Goal: Task Accomplishment & Management: Complete application form

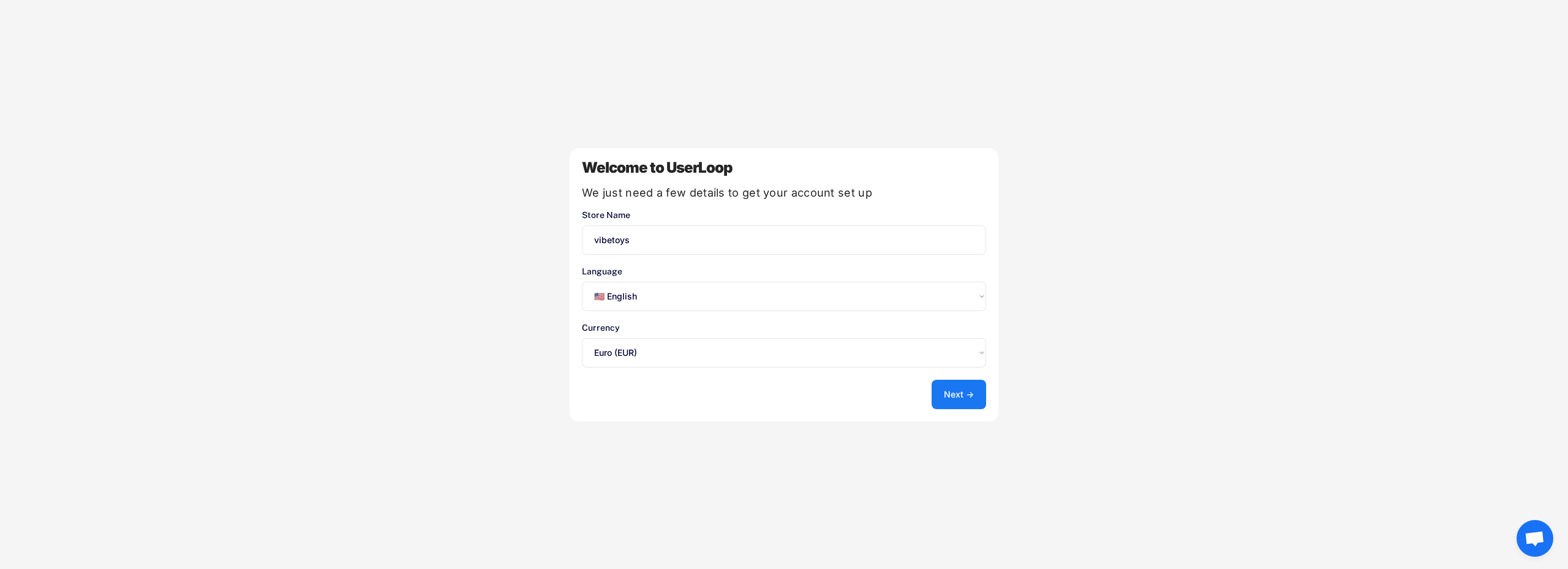
select select ""en""
select select ""1348695171700984260__LOOKUP__1635527639173x833446490375085600""
click at [950, 391] on button "Next →" at bounding box center [959, 394] width 54 height 29
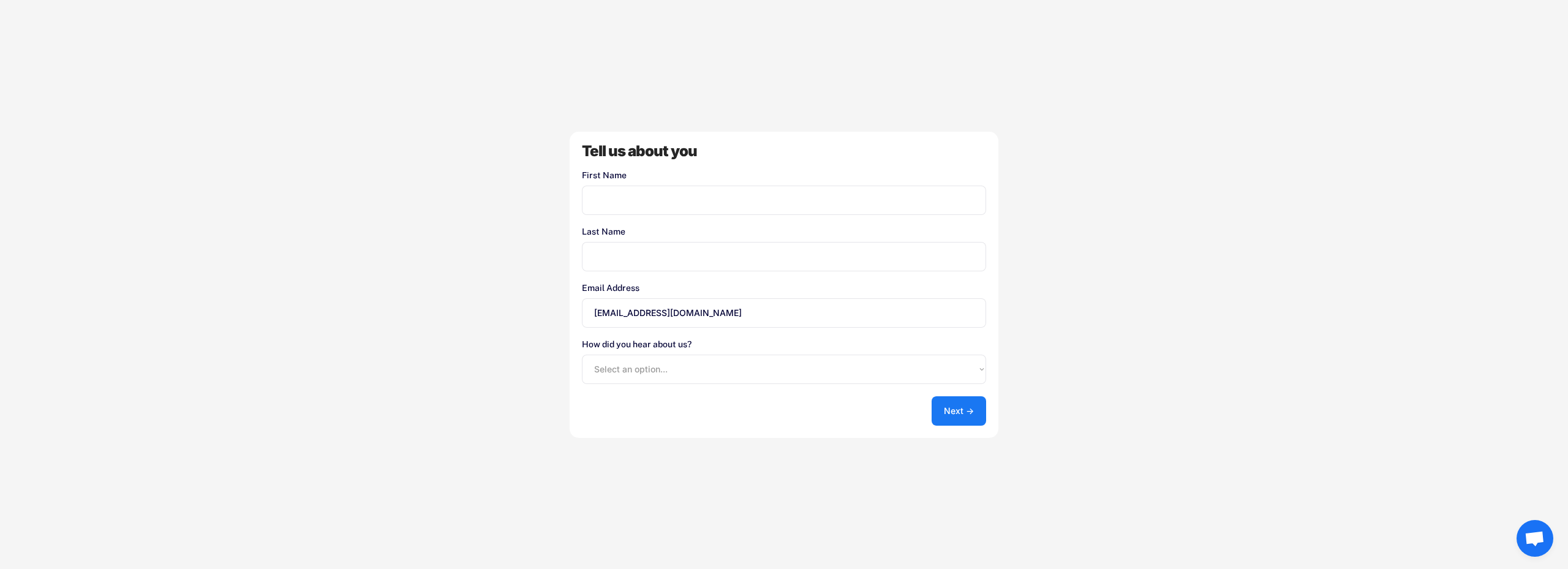
click at [648, 204] on input "input" at bounding box center [784, 200] width 405 height 29
type input "matas"
type input "kvedaravicius"
click at [643, 366] on select "Select an option... Shopify App Store Google UserLoop Blog Referred by a friend…" at bounding box center [784, 369] width 405 height 29
select select ""shopify_app_store""
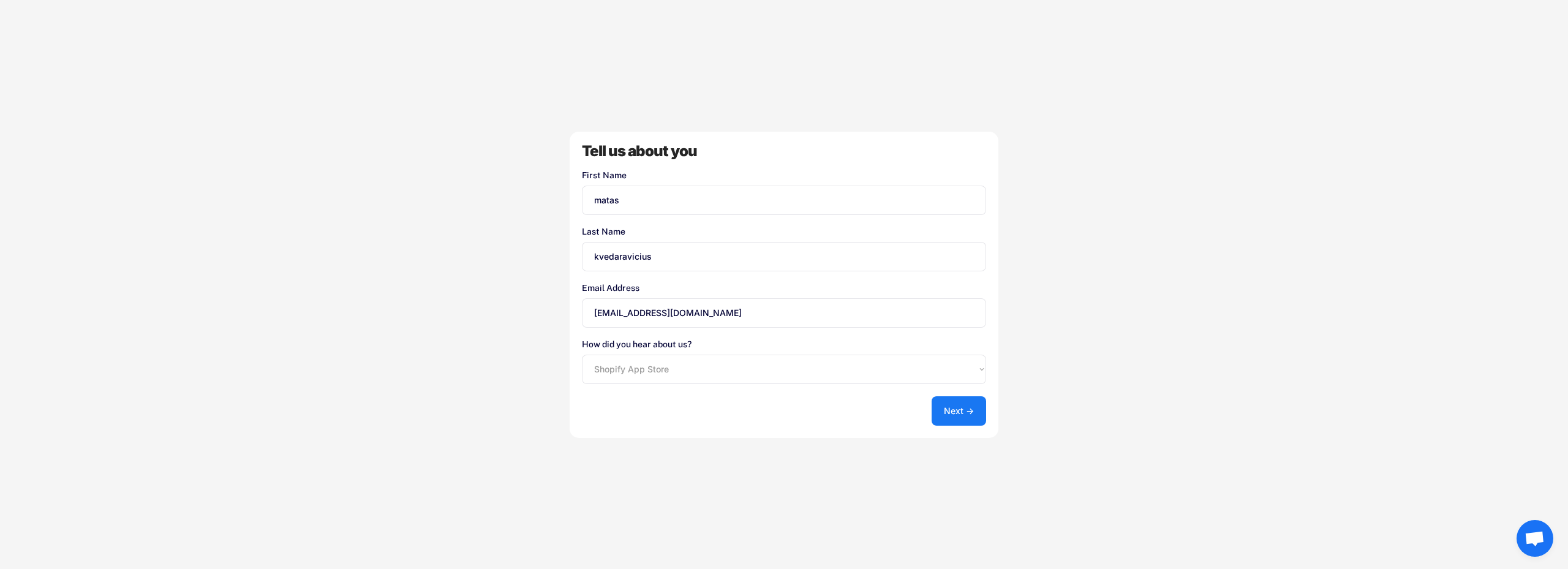
click at [582, 354] on select "Select an option... Shopify App Store Google UserLoop Blog Referred by a friend…" at bounding box center [784, 369] width 405 height 29
click at [941, 413] on button "Next →" at bounding box center [959, 411] width 54 height 29
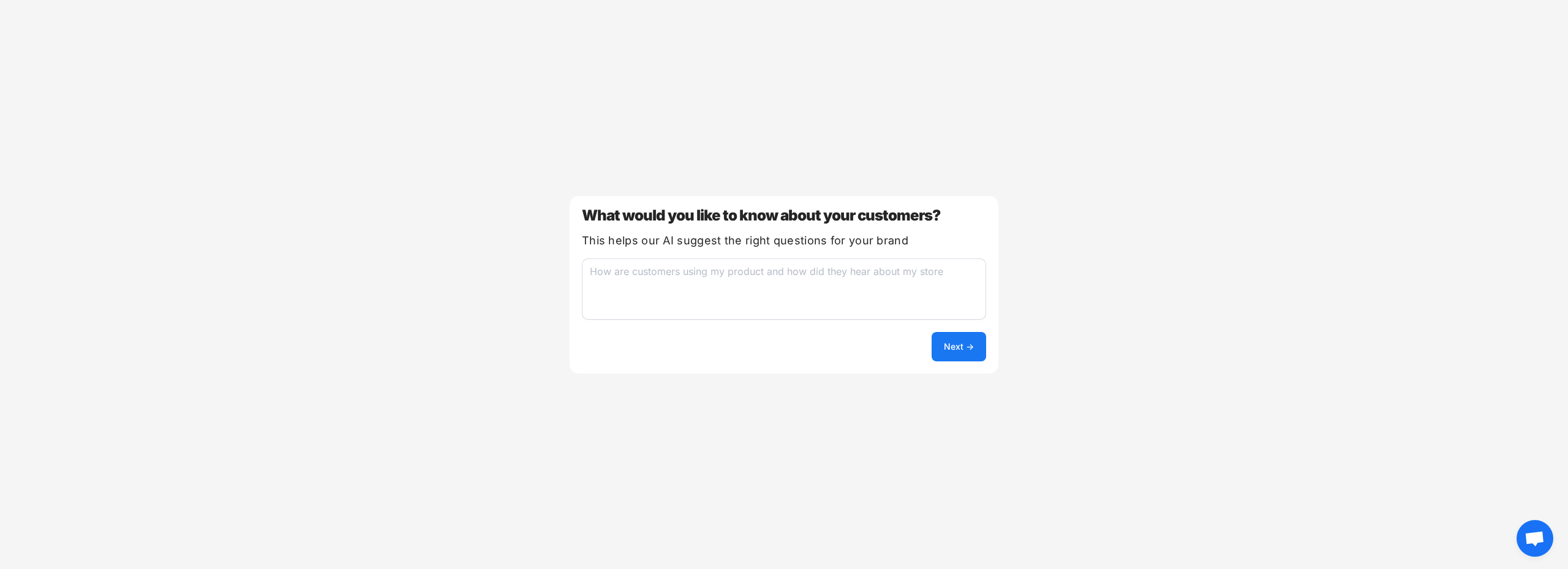
click at [684, 276] on textarea at bounding box center [784, 289] width 405 height 62
click at [943, 342] on button "Next →" at bounding box center [959, 346] width 54 height 29
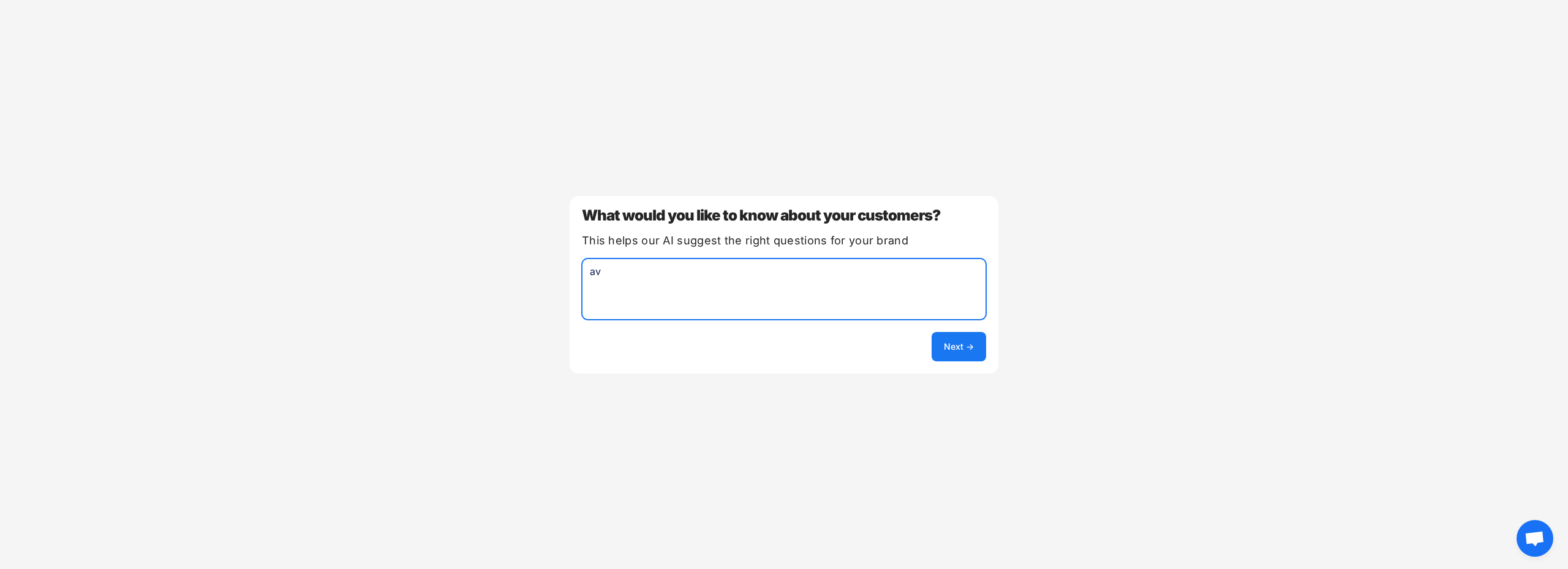
type textarea "a"
type textarea "e"
type textarea "if he like the shop"
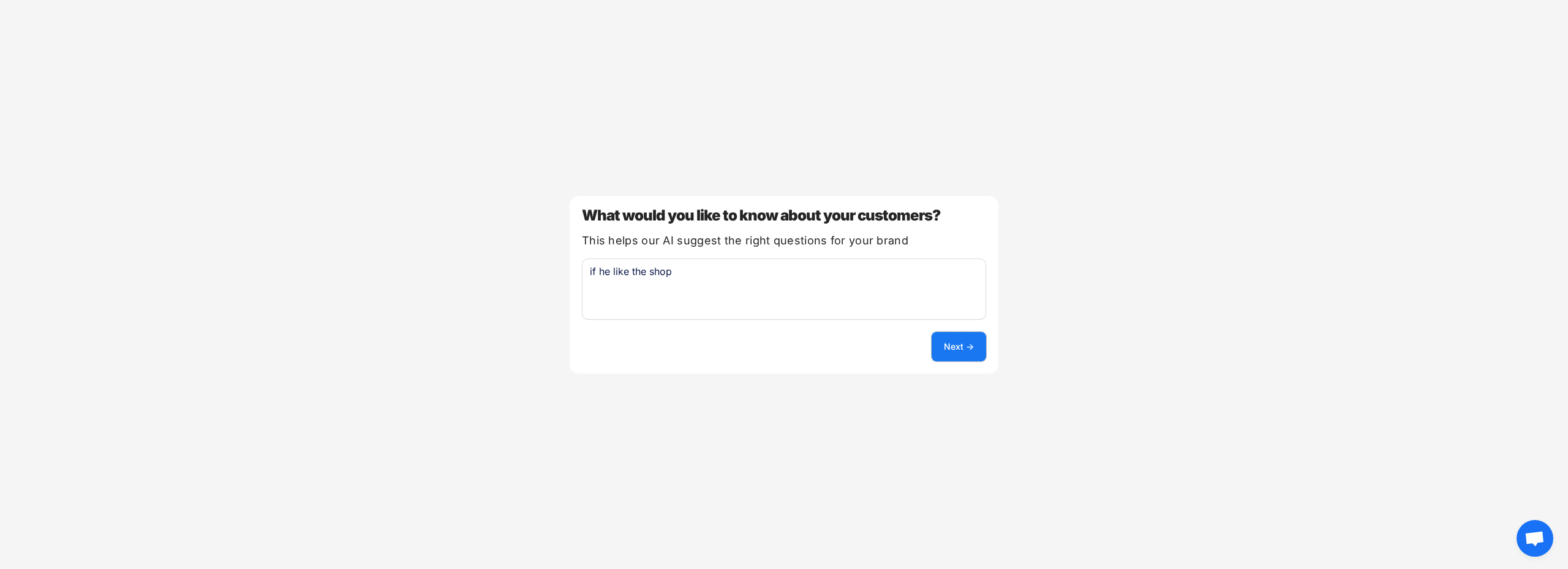
click at [975, 344] on button "Next →" at bounding box center [959, 346] width 54 height 29
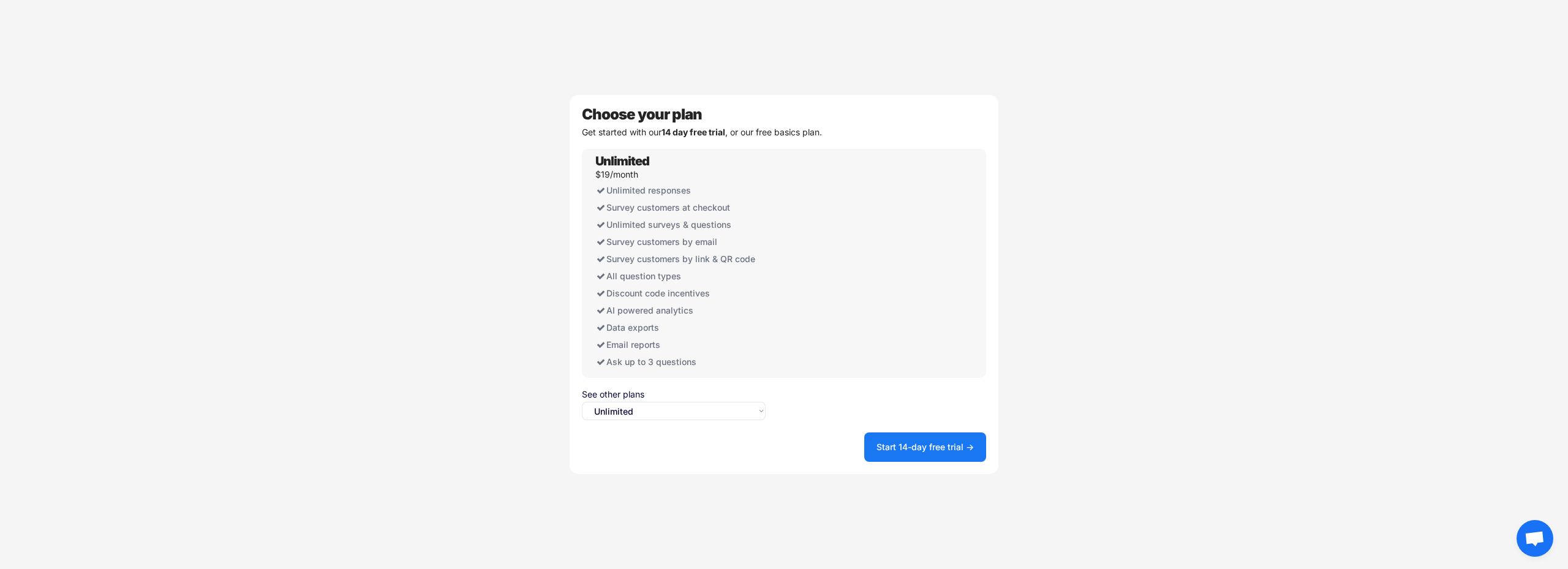
click at [653, 418] on select "Select an option... Unlimited Free" at bounding box center [674, 411] width 184 height 19
select select ""free0""
click at [582, 402] on select "Select an option... Unlimited Free" at bounding box center [674, 411] width 184 height 19
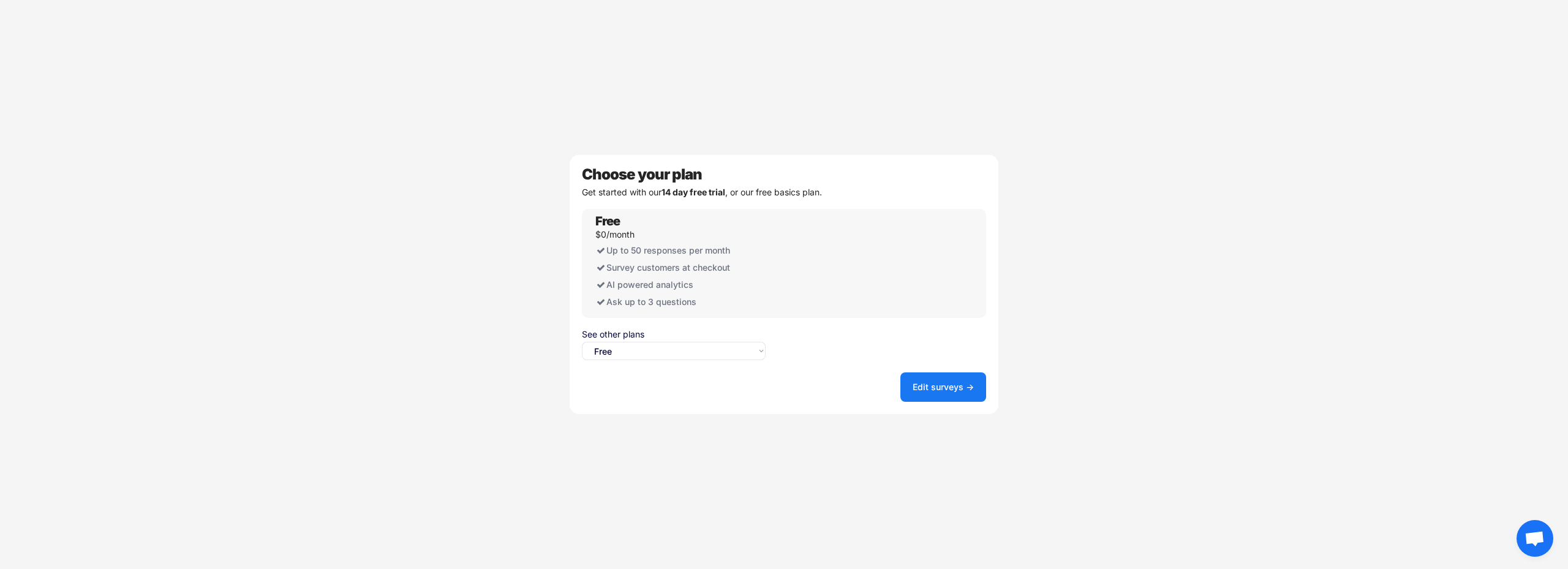
click at [953, 386] on button "Edit surveys →" at bounding box center [944, 386] width 86 height 29
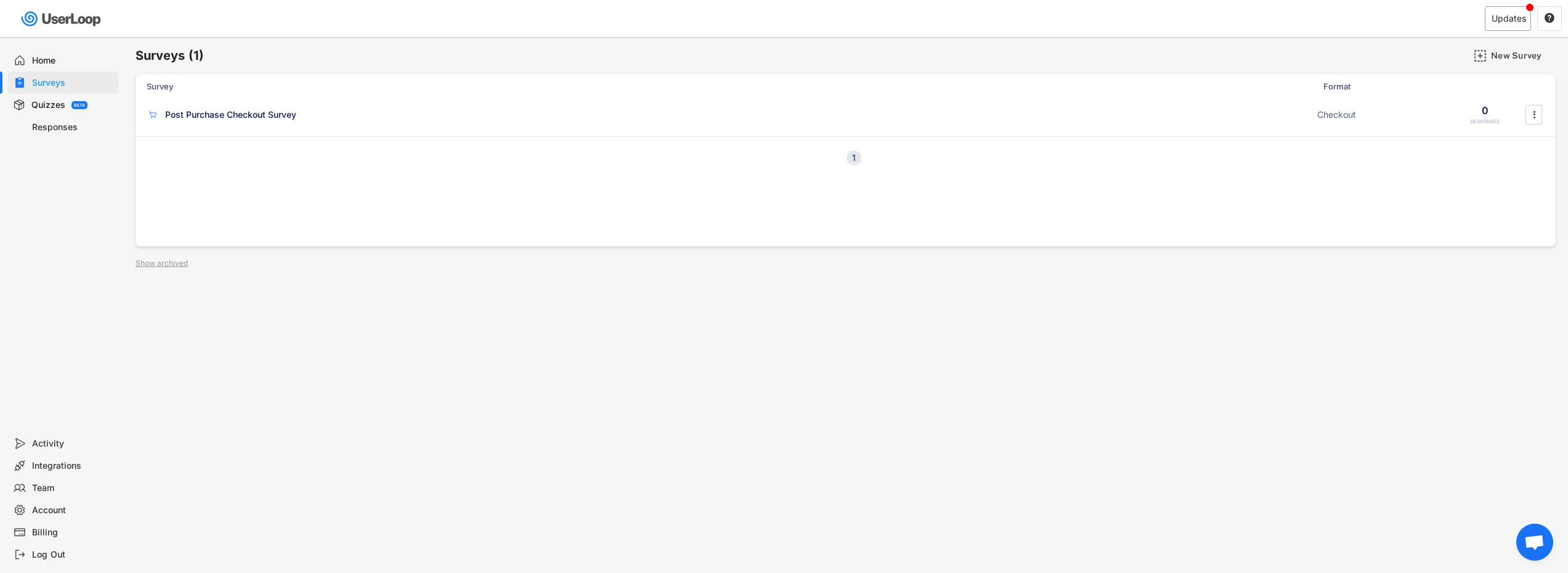
click at [1515, 21] on div "Updates" at bounding box center [1509, 19] width 35 height 9
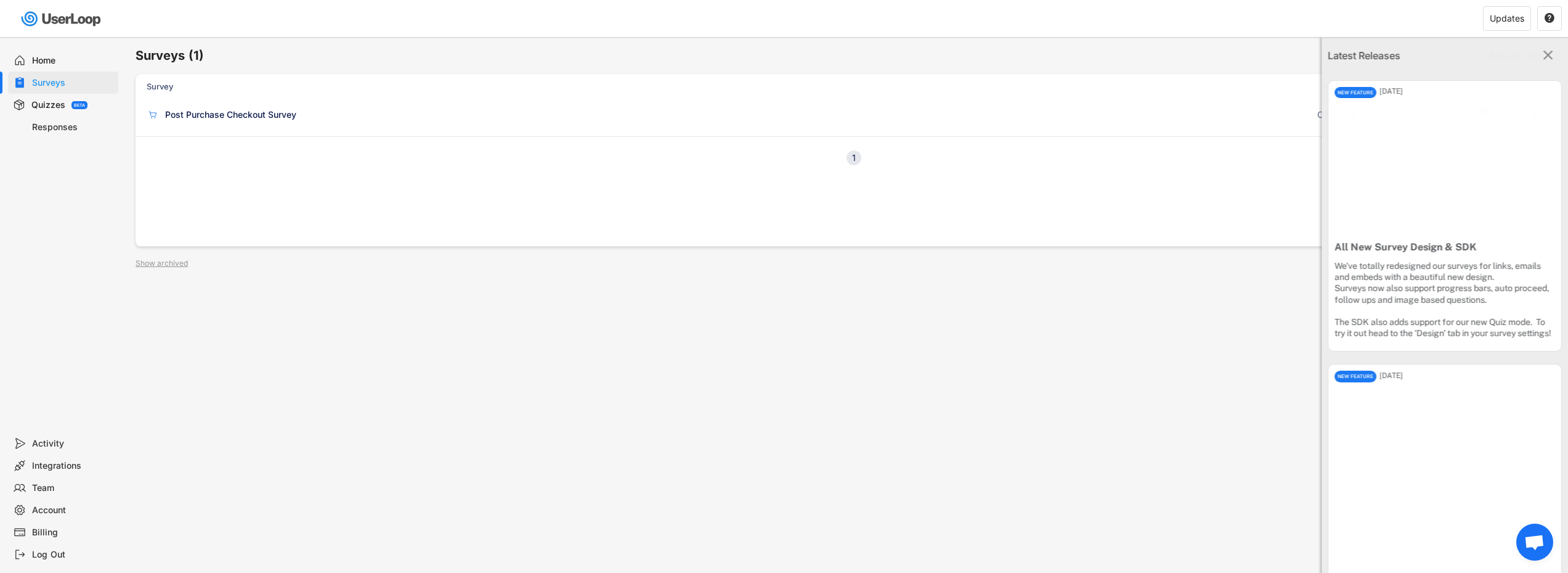
click at [1544, 57] on icon "" at bounding box center [1548, 55] width 16 height 16
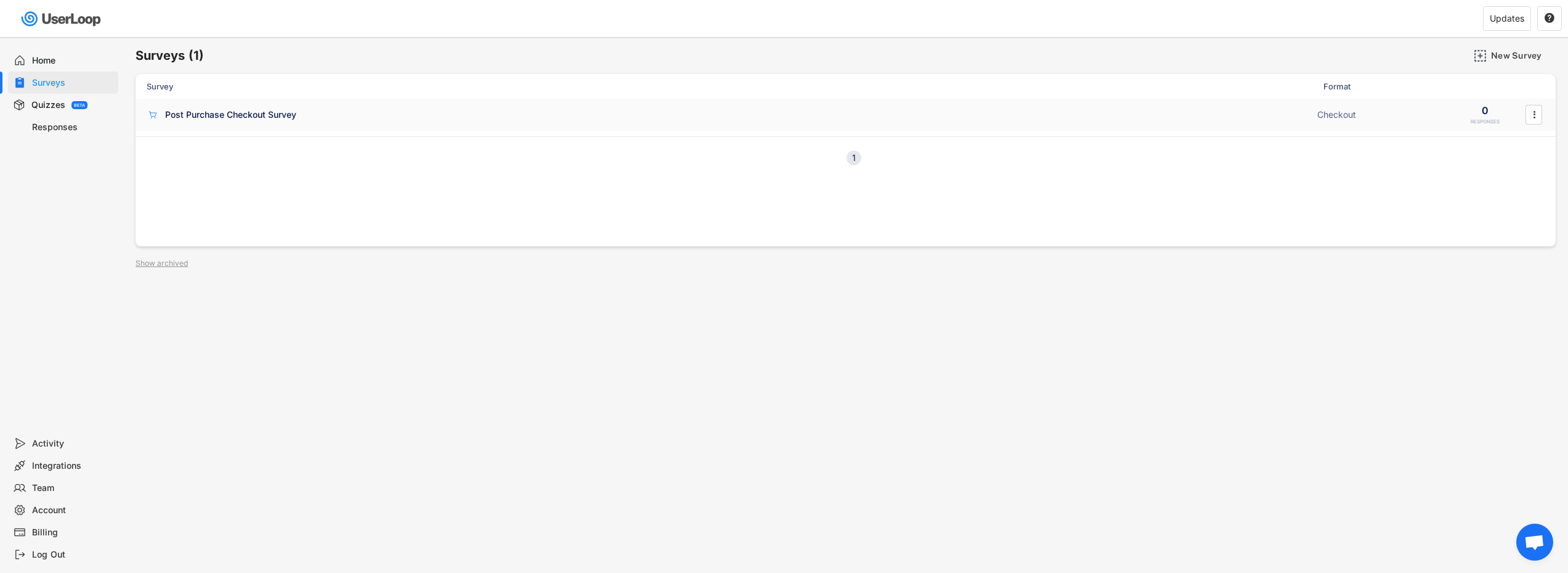
click at [240, 117] on div "Post Purchase Checkout Survey" at bounding box center [230, 115] width 131 height 12
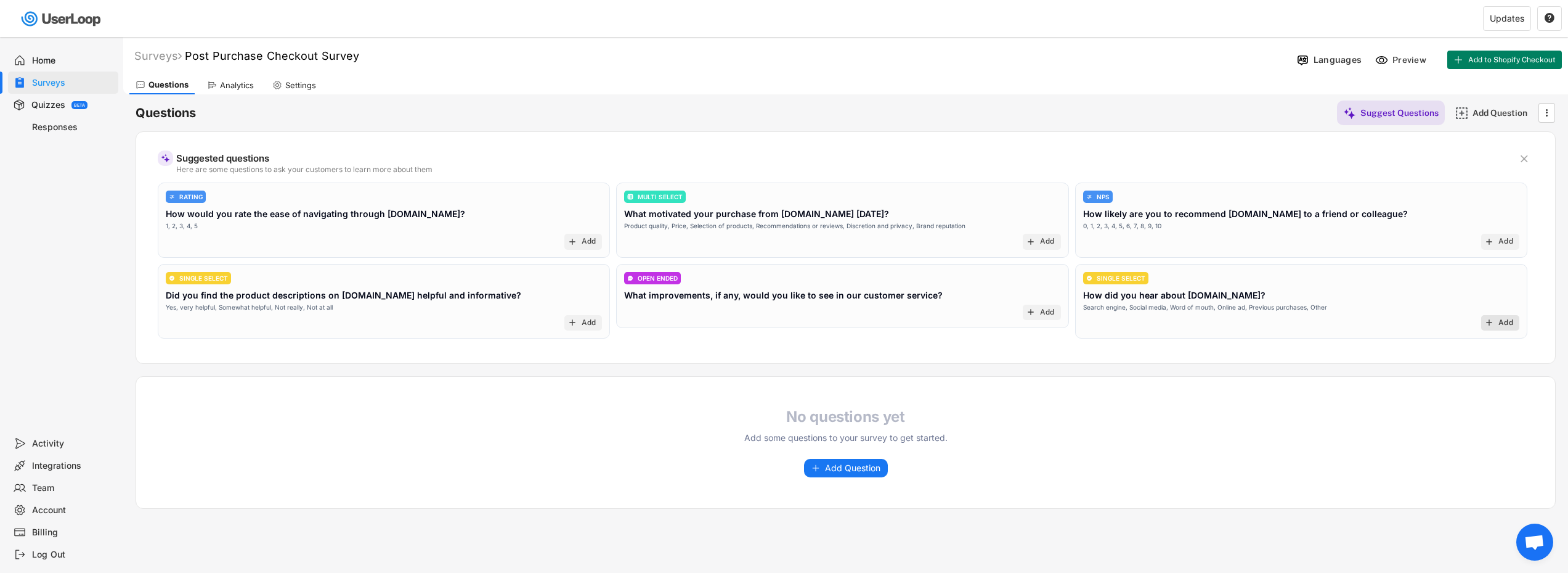
click at [1508, 326] on div "Add" at bounding box center [1506, 323] width 15 height 10
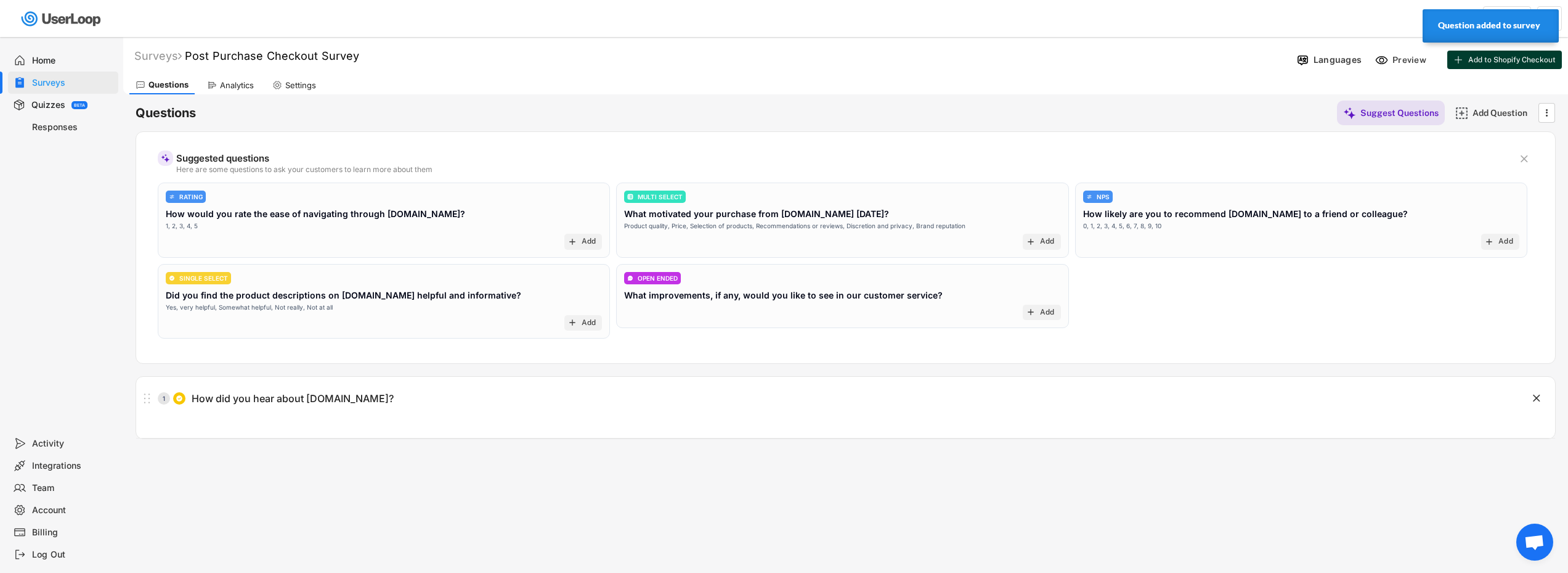
click at [1503, 62] on span "Add to Shopify Checkout" at bounding box center [1512, 60] width 87 height 7
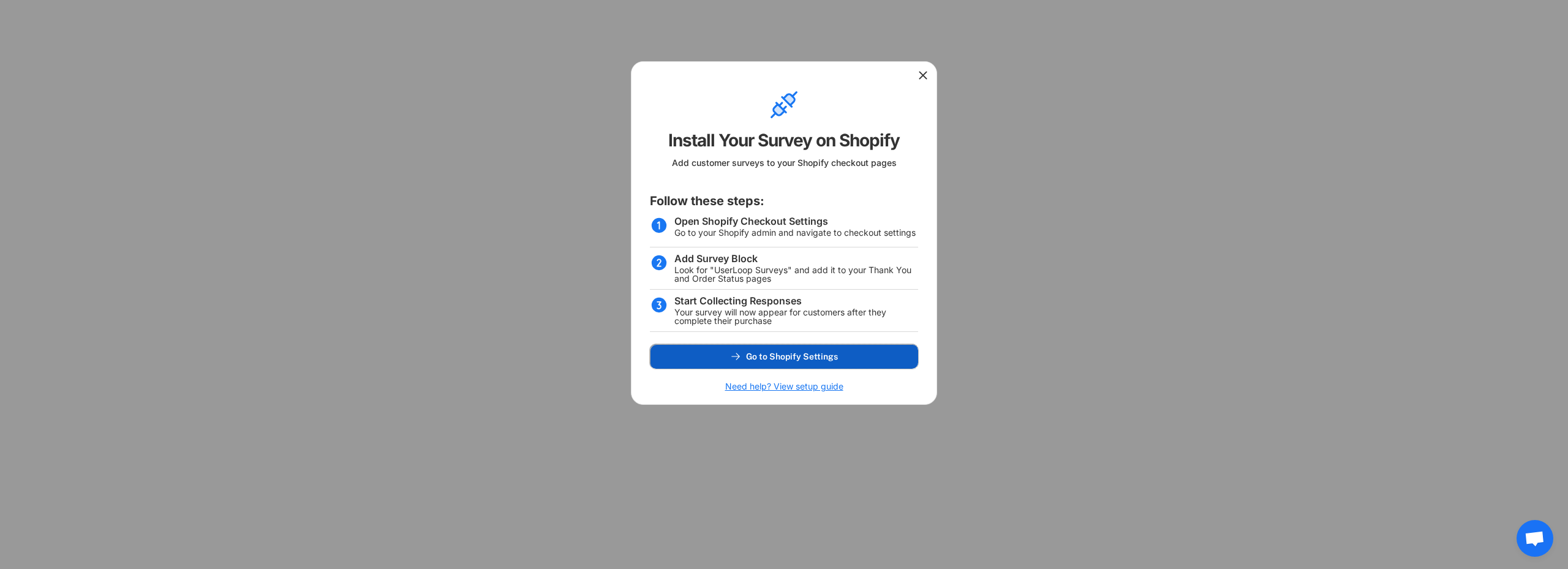
click at [796, 354] on span "Go to Shopify Settings" at bounding box center [792, 356] width 92 height 9
